Goal: Task Accomplishment & Management: Use online tool/utility

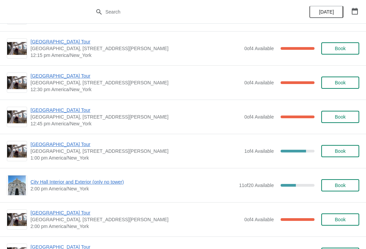
scroll to position [1114, 0]
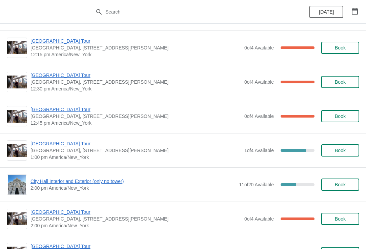
click at [342, 146] on button "Book" at bounding box center [340, 150] width 38 height 12
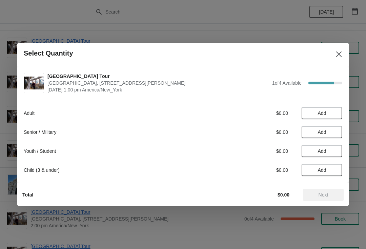
click at [319, 108] on button "Add" at bounding box center [322, 113] width 41 height 12
click at [324, 189] on button "Next" at bounding box center [323, 195] width 41 height 12
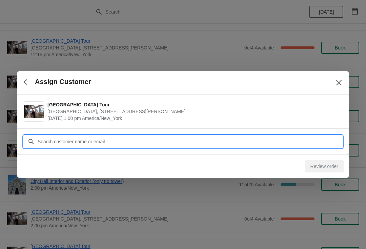
click at [73, 137] on input "Customer" at bounding box center [189, 142] width 305 height 12
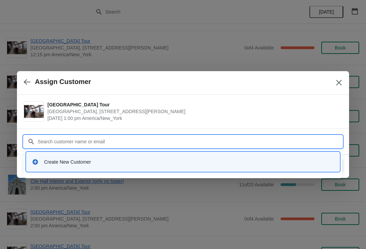
click at [68, 156] on div "Create New Customer" at bounding box center [183, 162] width 308 height 14
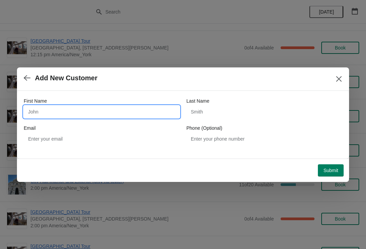
click at [46, 107] on input "First Name" at bounding box center [102, 112] width 156 height 12
type input "[PERSON_NAME]"
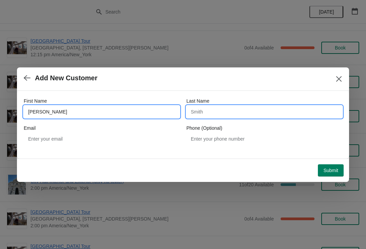
click at [203, 111] on input "Last Name" at bounding box center [264, 112] width 156 height 12
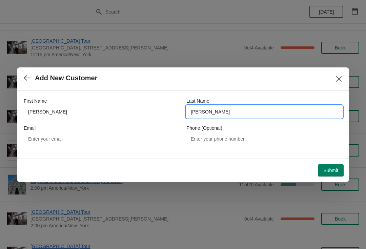
type input "[PERSON_NAME]"
click at [324, 166] on button "Submit" at bounding box center [331, 170] width 26 height 12
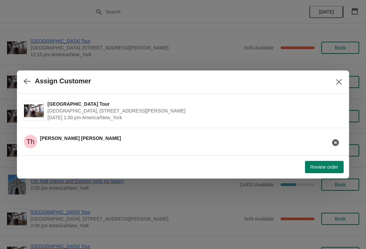
click at [328, 165] on span "Review order" at bounding box center [324, 166] width 28 height 5
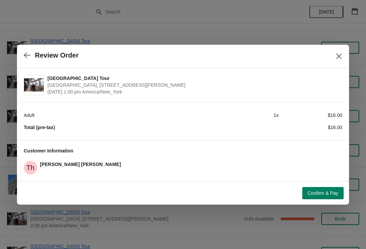
click at [315, 188] on button "Confirm & Pay" at bounding box center [322, 193] width 41 height 12
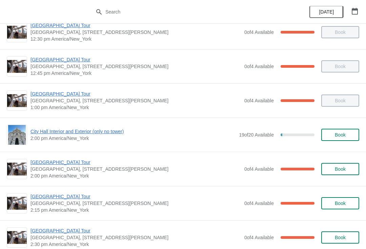
scroll to position [460, 0]
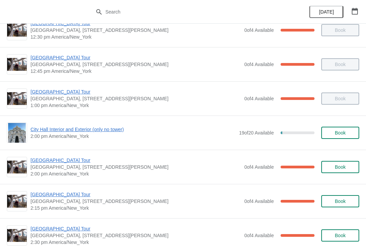
click at [62, 154] on div "[GEOGRAPHIC_DATA], [STREET_ADDRESS][PERSON_NAME] 2:00 pm [GEOGRAPHIC_DATA]/New_…" at bounding box center [183, 167] width 366 height 34
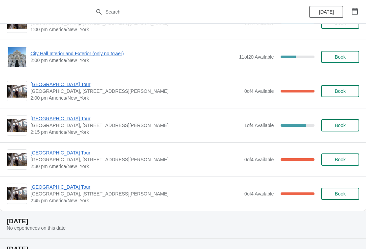
scroll to position [1237, 0]
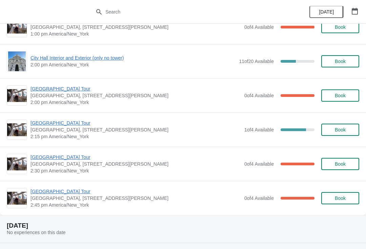
click at [75, 123] on span "[GEOGRAPHIC_DATA] Tour" at bounding box center [135, 123] width 210 height 7
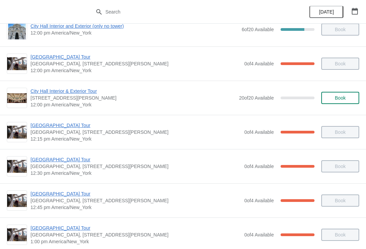
scroll to position [327, 0]
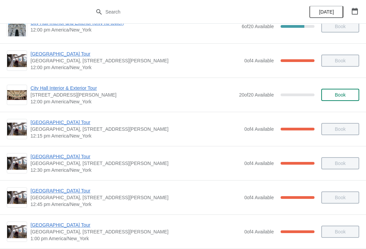
click at [88, 186] on div "[GEOGRAPHIC_DATA] [GEOGRAPHIC_DATA], [STREET_ADDRESS][PERSON_NAME] 12:45 pm [GE…" at bounding box center [183, 197] width 366 height 34
click at [72, 157] on span "[GEOGRAPHIC_DATA] Tour" at bounding box center [135, 156] width 210 height 7
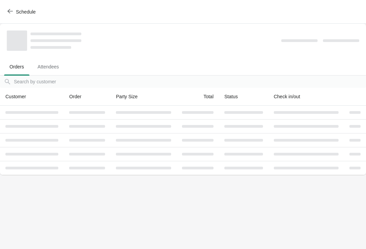
scroll to position [0, 0]
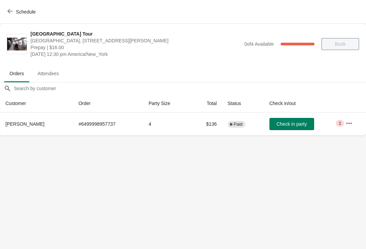
click at [15, 9] on span "Schedule" at bounding box center [22, 11] width 27 height 6
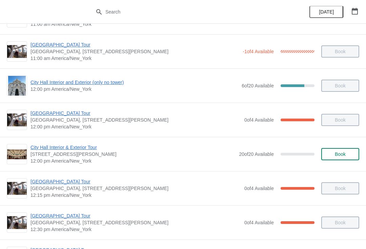
scroll to position [268, 0]
click at [63, 180] on span "[GEOGRAPHIC_DATA] Tour" at bounding box center [135, 181] width 210 height 7
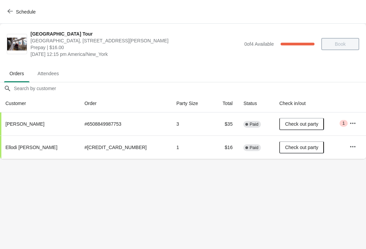
click at [11, 6] on button "Schedule" at bounding box center [22, 12] width 38 height 12
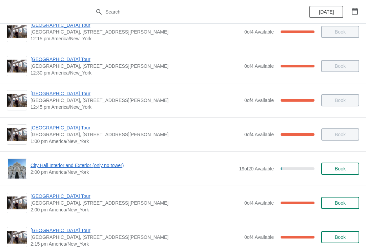
scroll to position [439, 0]
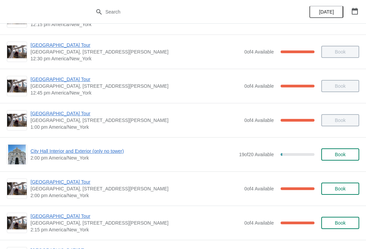
click at [65, 219] on span "[GEOGRAPHIC_DATA] Tour" at bounding box center [135, 216] width 210 height 7
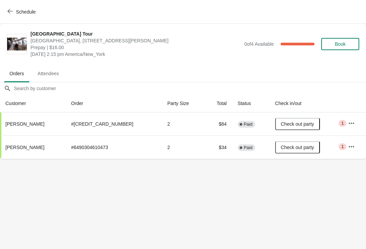
click at [21, 6] on button "Schedule" at bounding box center [22, 12] width 38 height 12
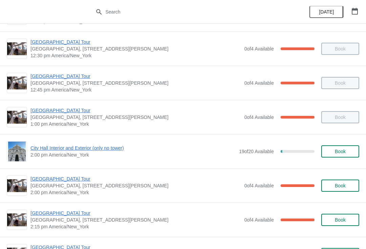
scroll to position [438, 0]
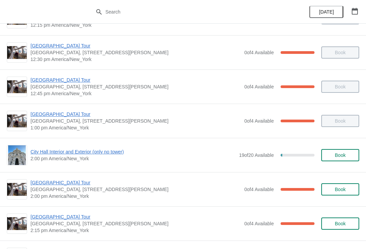
click at [112, 152] on span "City Hall Interior and Exterior (only no tower)" at bounding box center [132, 151] width 205 height 7
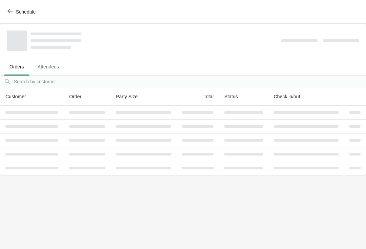
scroll to position [0, 0]
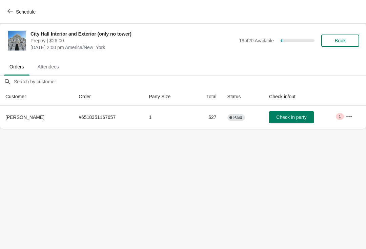
click at [286, 116] on span "Check in party" at bounding box center [291, 117] width 30 height 5
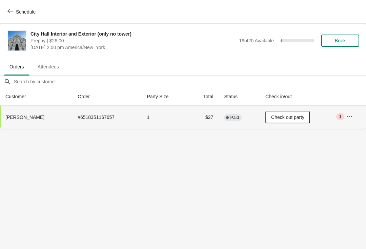
click at [8, 17] on button "Schedule" at bounding box center [22, 12] width 38 height 12
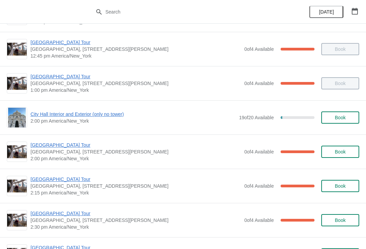
scroll to position [474, 0]
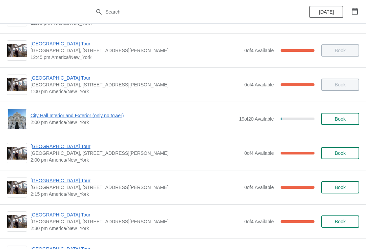
click at [79, 143] on span "[GEOGRAPHIC_DATA] Tour" at bounding box center [135, 146] width 210 height 7
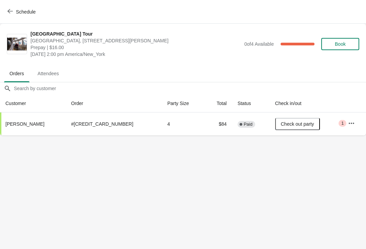
click at [13, 13] on span "Schedule" at bounding box center [22, 11] width 27 height 6
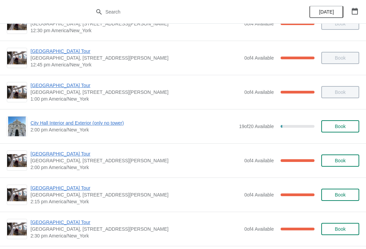
scroll to position [467, 0]
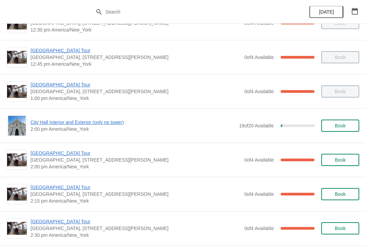
click at [64, 189] on span "[GEOGRAPHIC_DATA] Tour" at bounding box center [135, 187] width 210 height 7
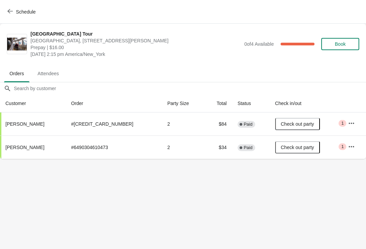
click at [7, 16] on button "Schedule" at bounding box center [22, 12] width 38 height 12
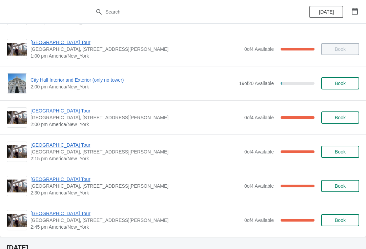
scroll to position [510, 0]
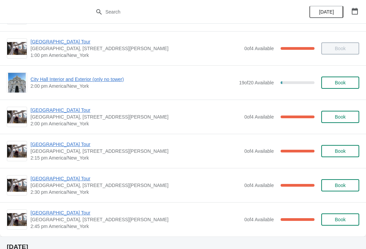
click at [62, 181] on span "[GEOGRAPHIC_DATA] Tour" at bounding box center [135, 178] width 210 height 7
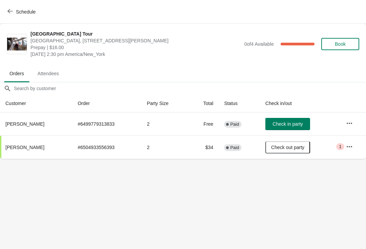
scroll to position [0, 0]
click at [15, 7] on button "Schedule" at bounding box center [22, 12] width 38 height 12
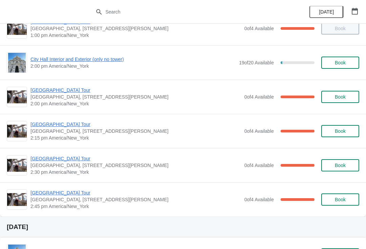
scroll to position [531, 0]
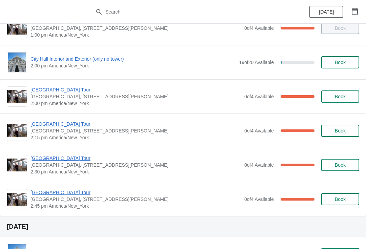
click at [66, 189] on span "[GEOGRAPHIC_DATA] Tour" at bounding box center [135, 192] width 210 height 7
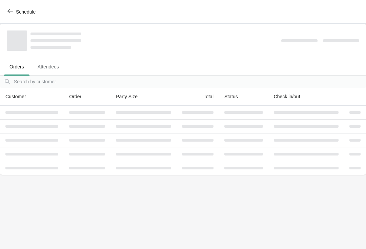
scroll to position [0, 0]
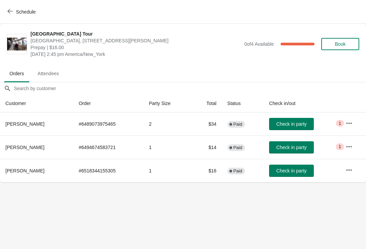
click at [8, 13] on icon "button" at bounding box center [9, 10] width 5 height 5
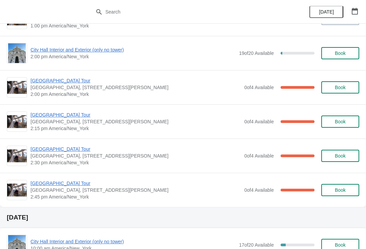
scroll to position [540, 0]
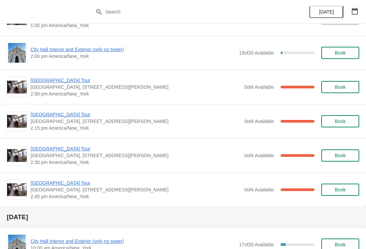
click at [70, 149] on span "[GEOGRAPHIC_DATA] Tour" at bounding box center [135, 148] width 210 height 7
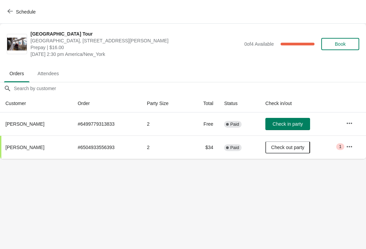
click at [15, 6] on button "Schedule" at bounding box center [22, 12] width 38 height 12
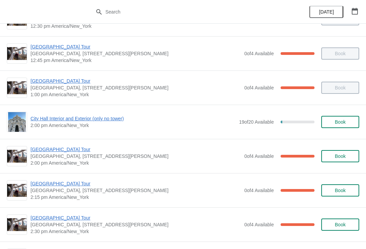
scroll to position [478, 0]
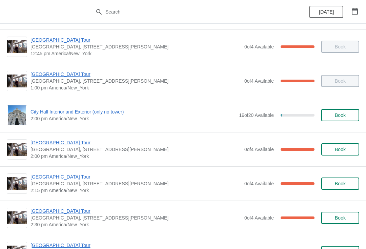
click at [63, 177] on span "[GEOGRAPHIC_DATA] Tour" at bounding box center [135, 177] width 210 height 7
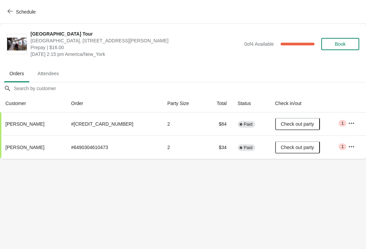
click at [18, 8] on button "Schedule" at bounding box center [22, 12] width 38 height 12
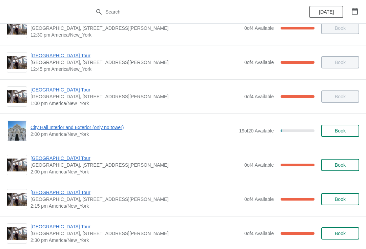
scroll to position [463, 0]
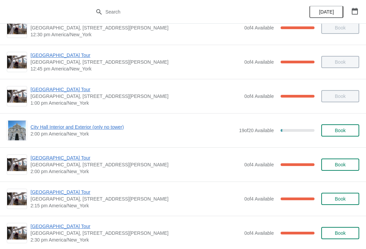
click at [57, 180] on div "City Hall Tower Tour City Hall Visitor Center, 1400 John F Kennedy Boulevard Su…" at bounding box center [183, 164] width 366 height 34
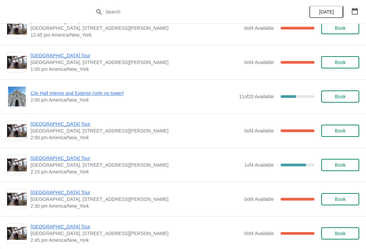
scroll to position [1202, 0]
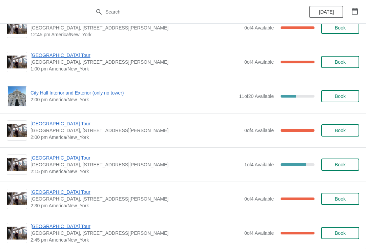
click at [64, 195] on span "[GEOGRAPHIC_DATA] Tour" at bounding box center [135, 192] width 210 height 7
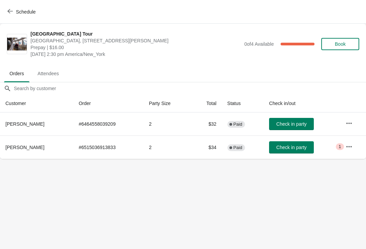
click at [14, 13] on span "Schedule" at bounding box center [22, 11] width 27 height 6
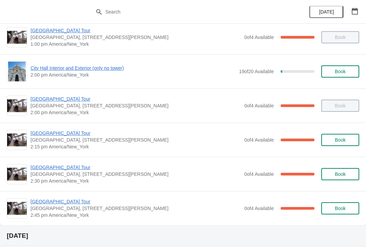
scroll to position [522, 0]
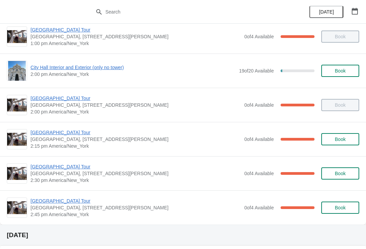
click at [63, 167] on span "[GEOGRAPHIC_DATA] Tour" at bounding box center [135, 166] width 210 height 7
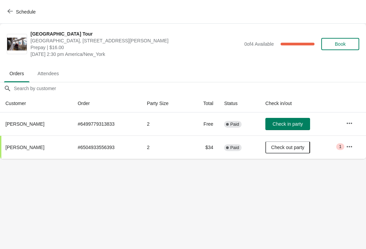
scroll to position [0, 0]
click at [290, 123] on span "Check in party" at bounding box center [287, 123] width 30 height 5
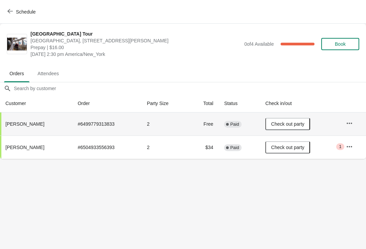
click at [10, 17] on button "Schedule" at bounding box center [22, 12] width 38 height 12
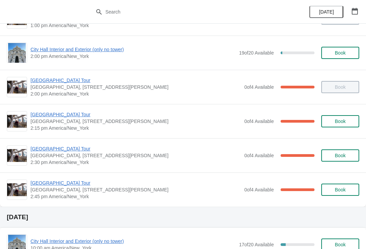
scroll to position [541, 0]
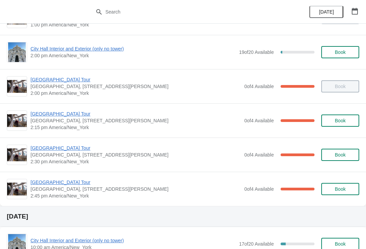
click at [67, 179] on span "[GEOGRAPHIC_DATA] Tour" at bounding box center [135, 182] width 210 height 7
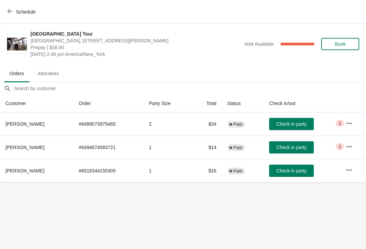
scroll to position [0, 0]
click at [289, 146] on span "Check in party" at bounding box center [291, 147] width 30 height 5
